Goal: Check status

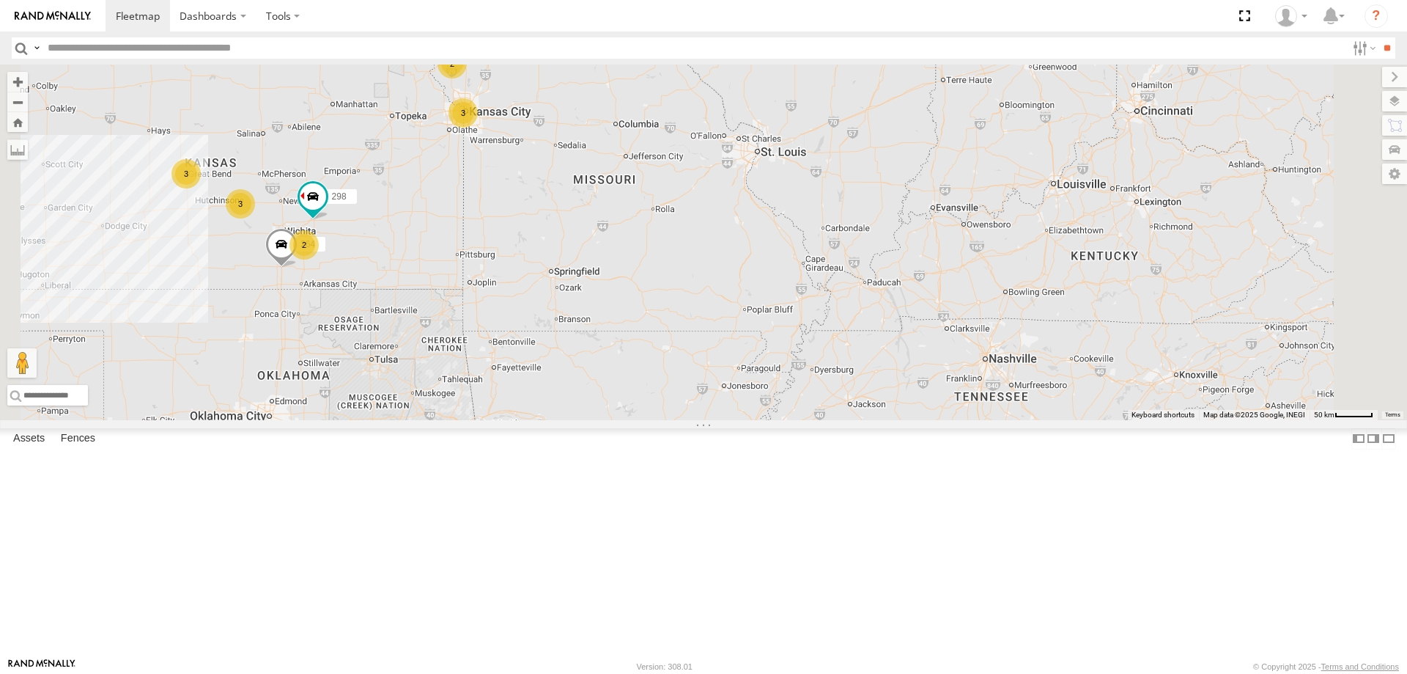
drag, startPoint x: 454, startPoint y: 421, endPoint x: 703, endPoint y: 416, distance: 248.5
click at [694, 418] on div "264 3 2 298 262 292 3 3 2" at bounding box center [703, 242] width 1407 height 355
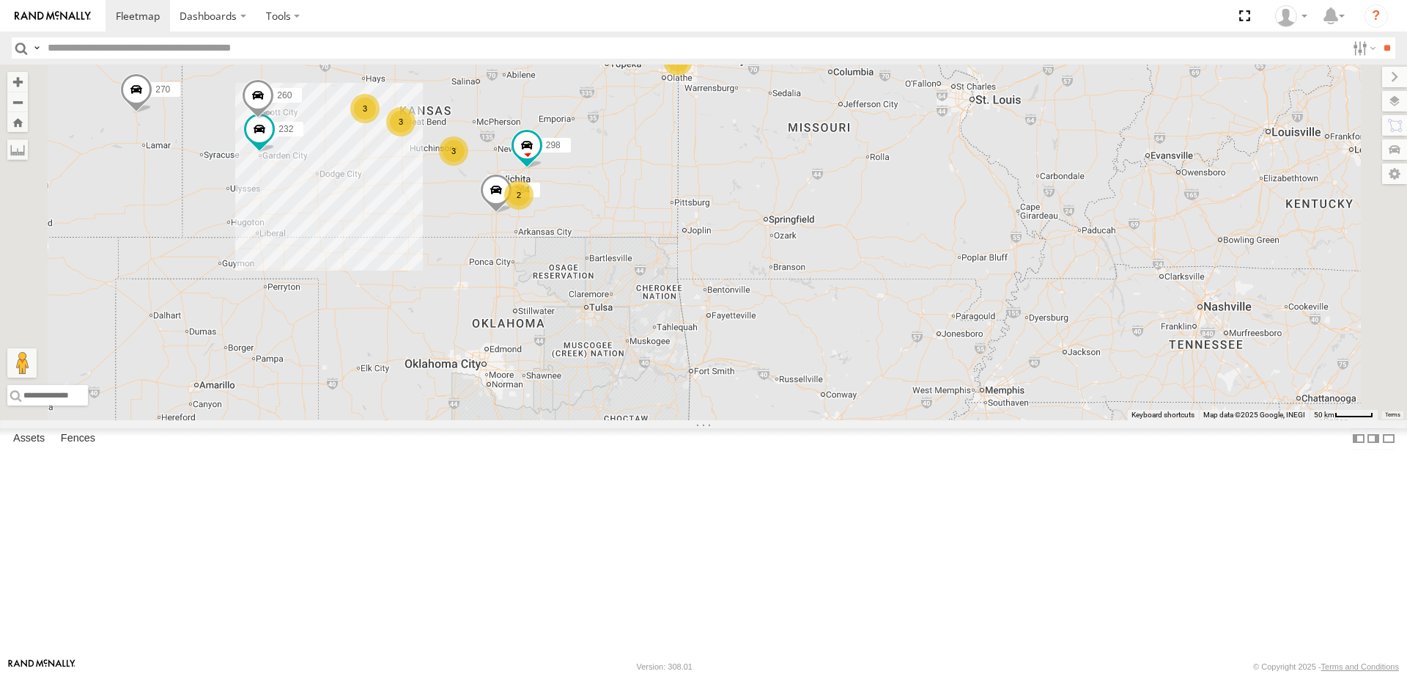
drag, startPoint x: 553, startPoint y: 287, endPoint x: 649, endPoint y: 293, distance: 96.2
click at [646, 293] on div "264 298 262 292 270 232 260 3 2 3 3 3 2" at bounding box center [703, 242] width 1407 height 355
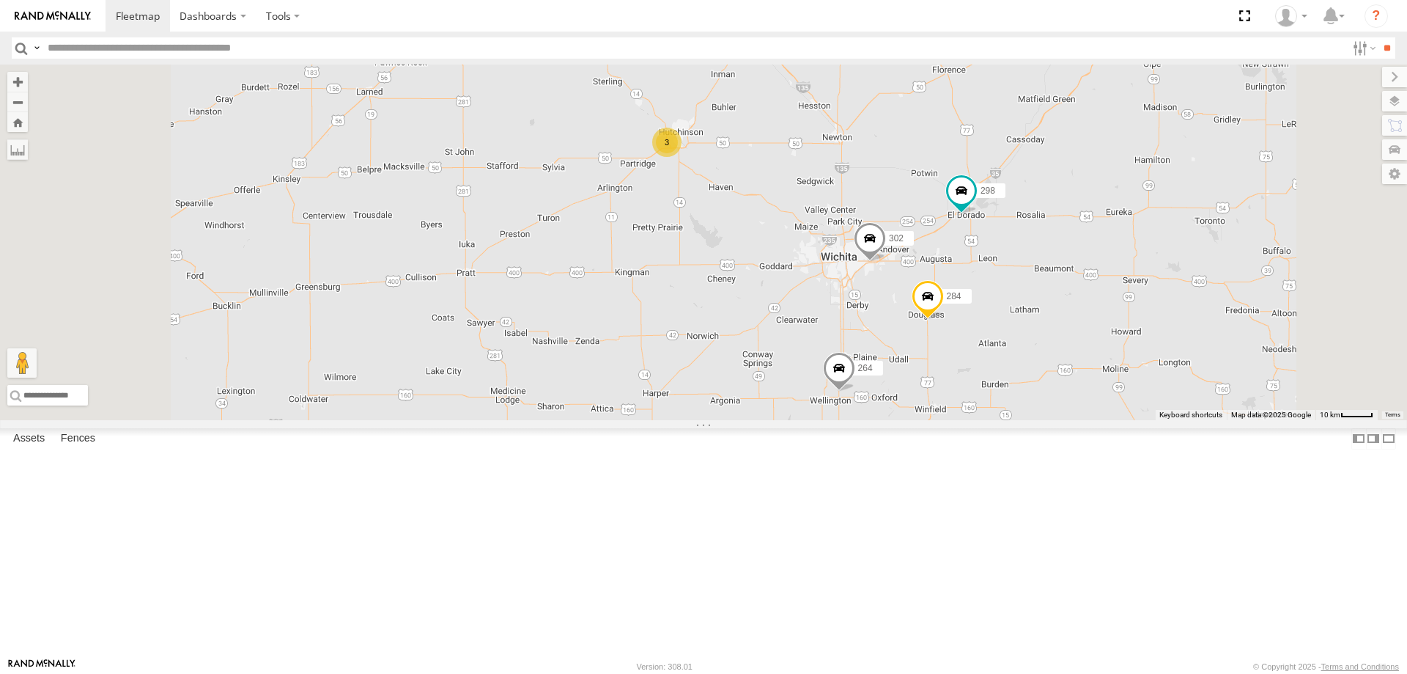
drag, startPoint x: 677, startPoint y: 269, endPoint x: 653, endPoint y: 371, distance: 104.7
click at [653, 371] on div "264 298 262 292 270 232 260 284 302 294 3 3 280 296" at bounding box center [703, 242] width 1407 height 355
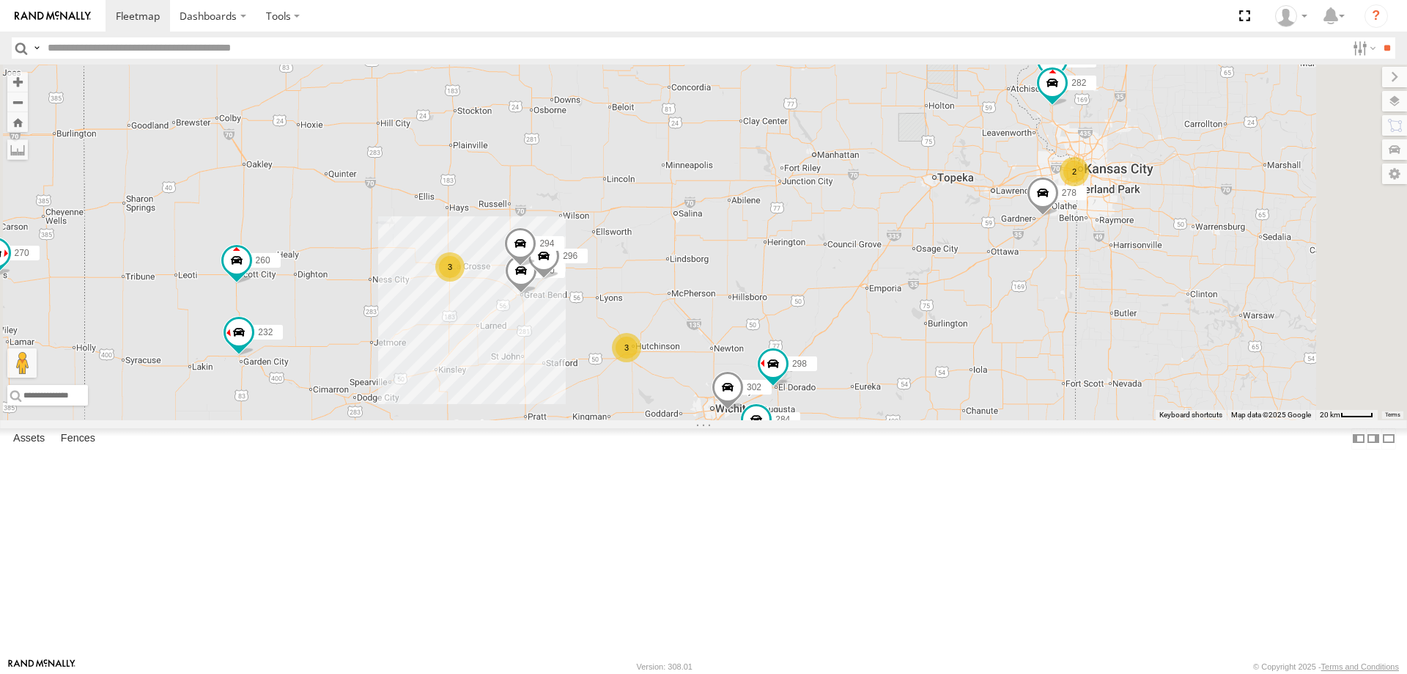
drag, startPoint x: 846, startPoint y: 545, endPoint x: 836, endPoint y: 438, distance: 108.2
click at [836, 420] on div "298 270 262 292 232 264 266 278 260 280 296 284 302 294 3 300 3 2 282" at bounding box center [703, 242] width 1407 height 355
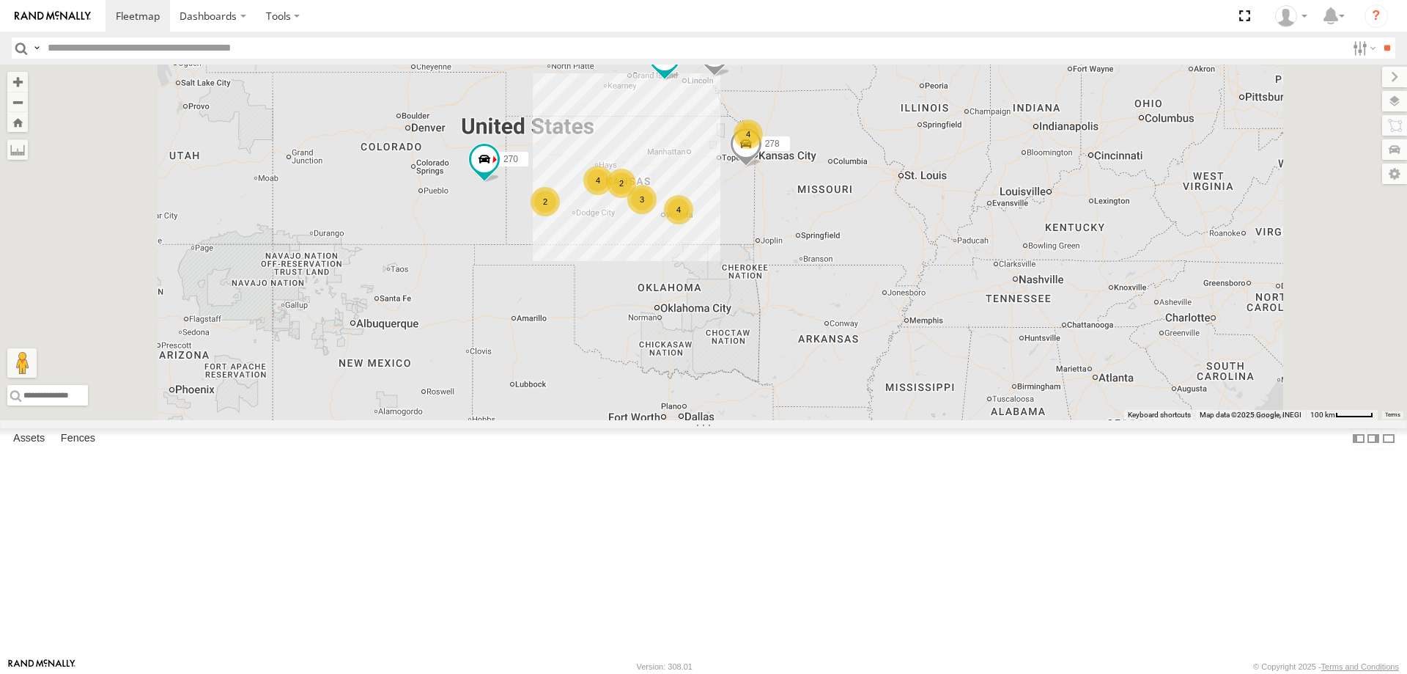
drag, startPoint x: 898, startPoint y: 600, endPoint x: 903, endPoint y: 523, distance: 77.9
click at [903, 420] on div "270 262 292 266 278 3 4 4 4 2 2 2" at bounding box center [703, 242] width 1407 height 355
